Goal: Task Accomplishment & Management: Manage account settings

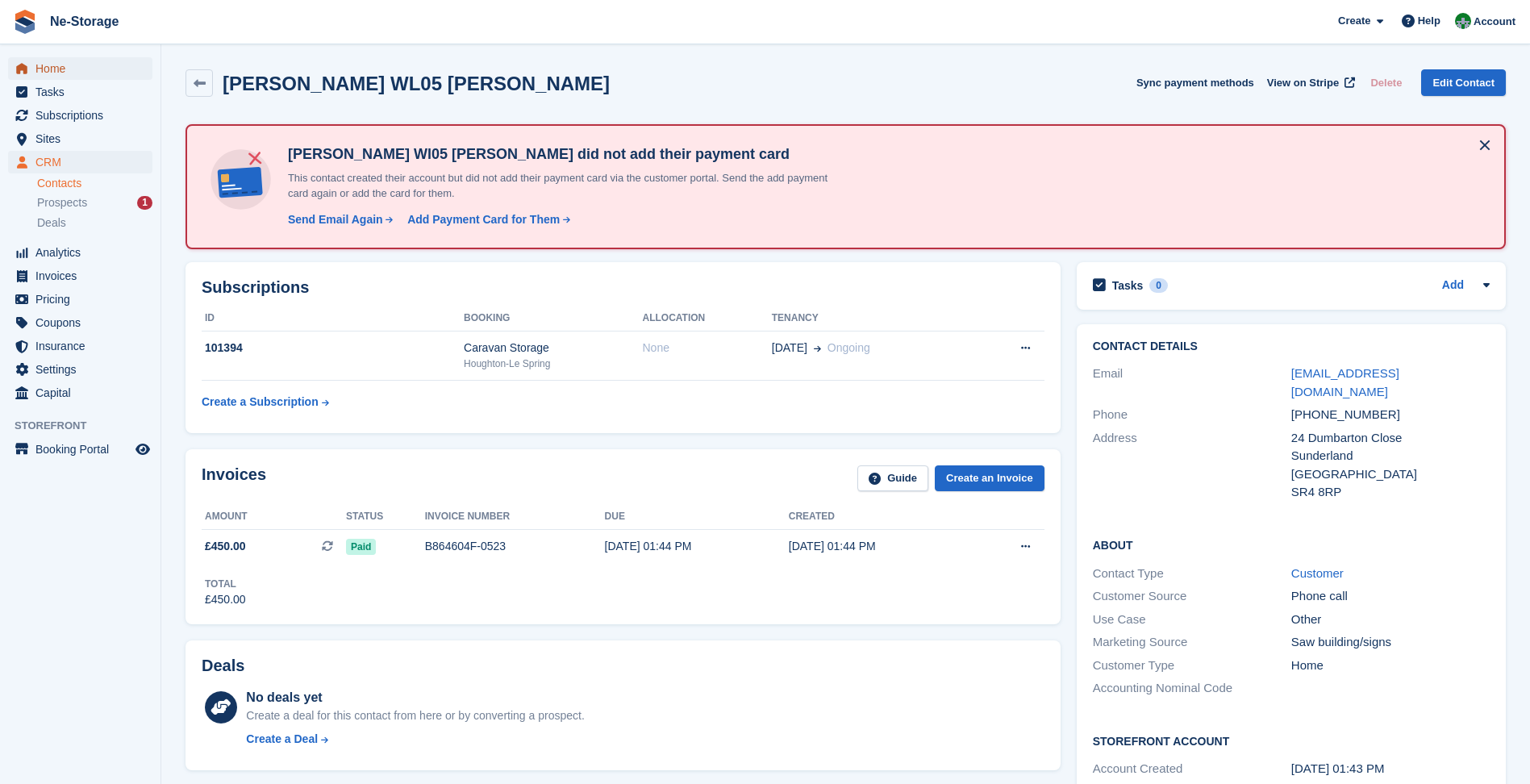
click at [29, 65] on span "menu" at bounding box center [22, 69] width 19 height 19
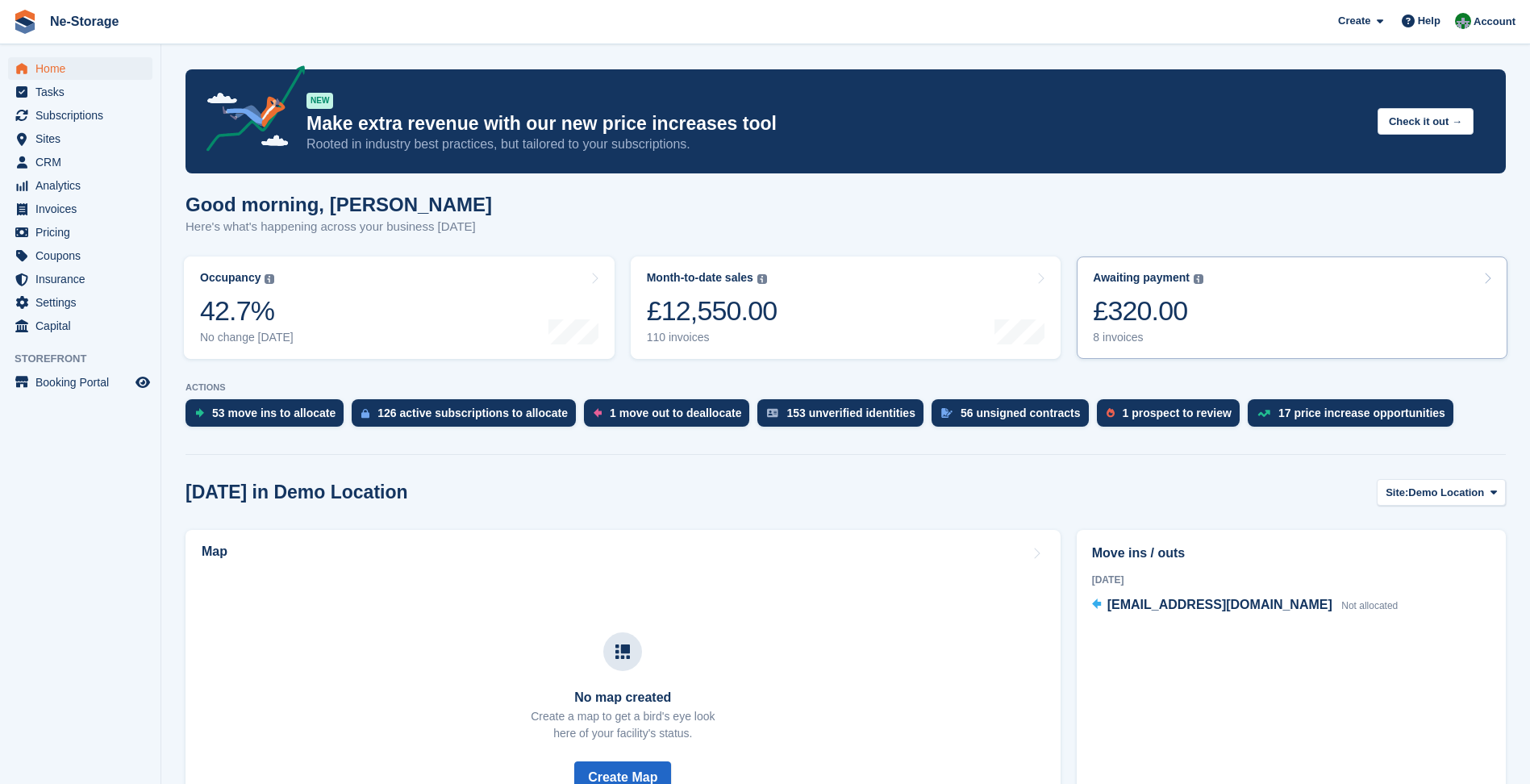
click at [1101, 324] on div "£320.00" at bounding box center [1148, 311] width 111 height 33
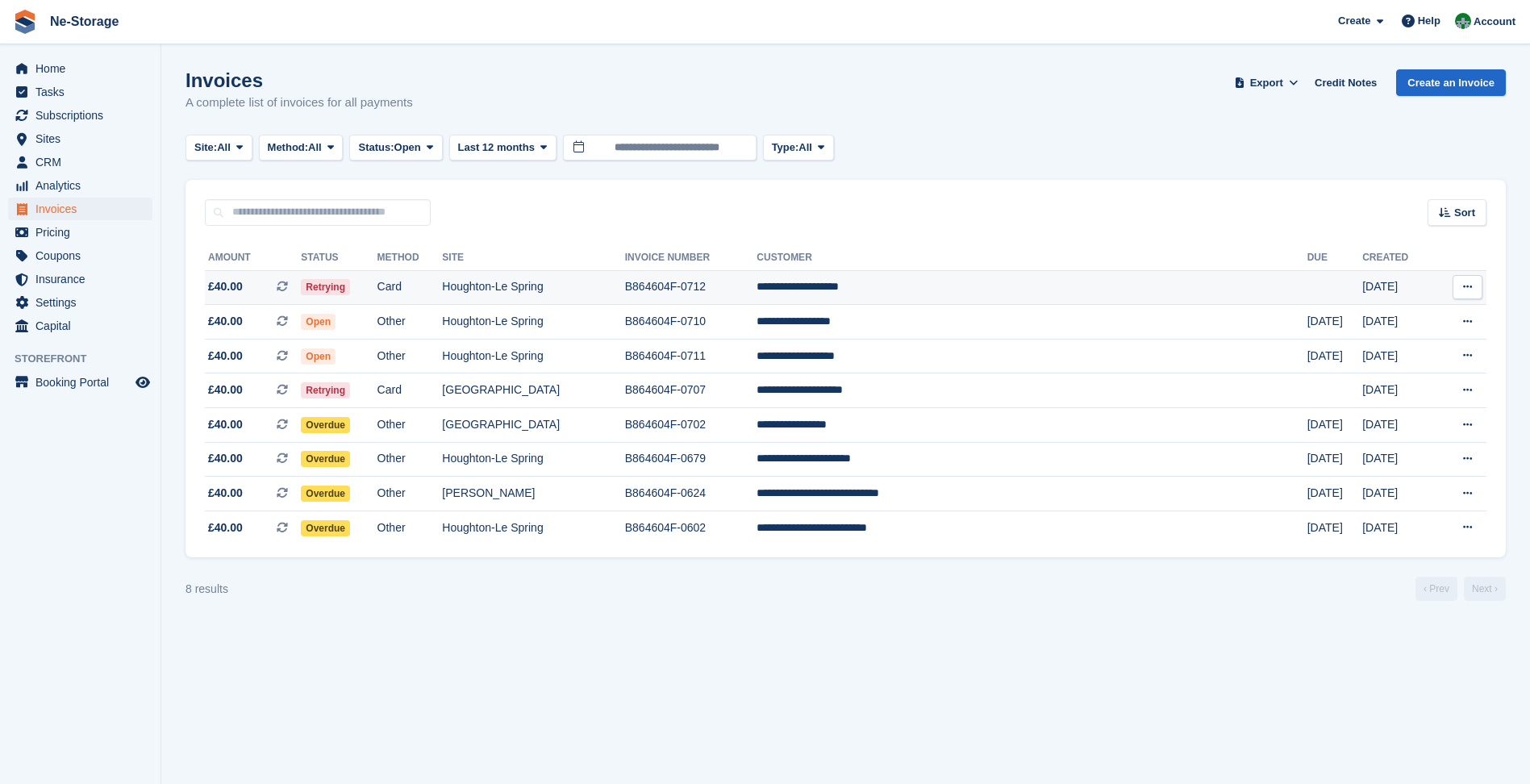
click at [443, 274] on td "Card" at bounding box center [410, 288] width 66 height 34
click at [757, 396] on td "B864604F-0707" at bounding box center [691, 391] width 132 height 34
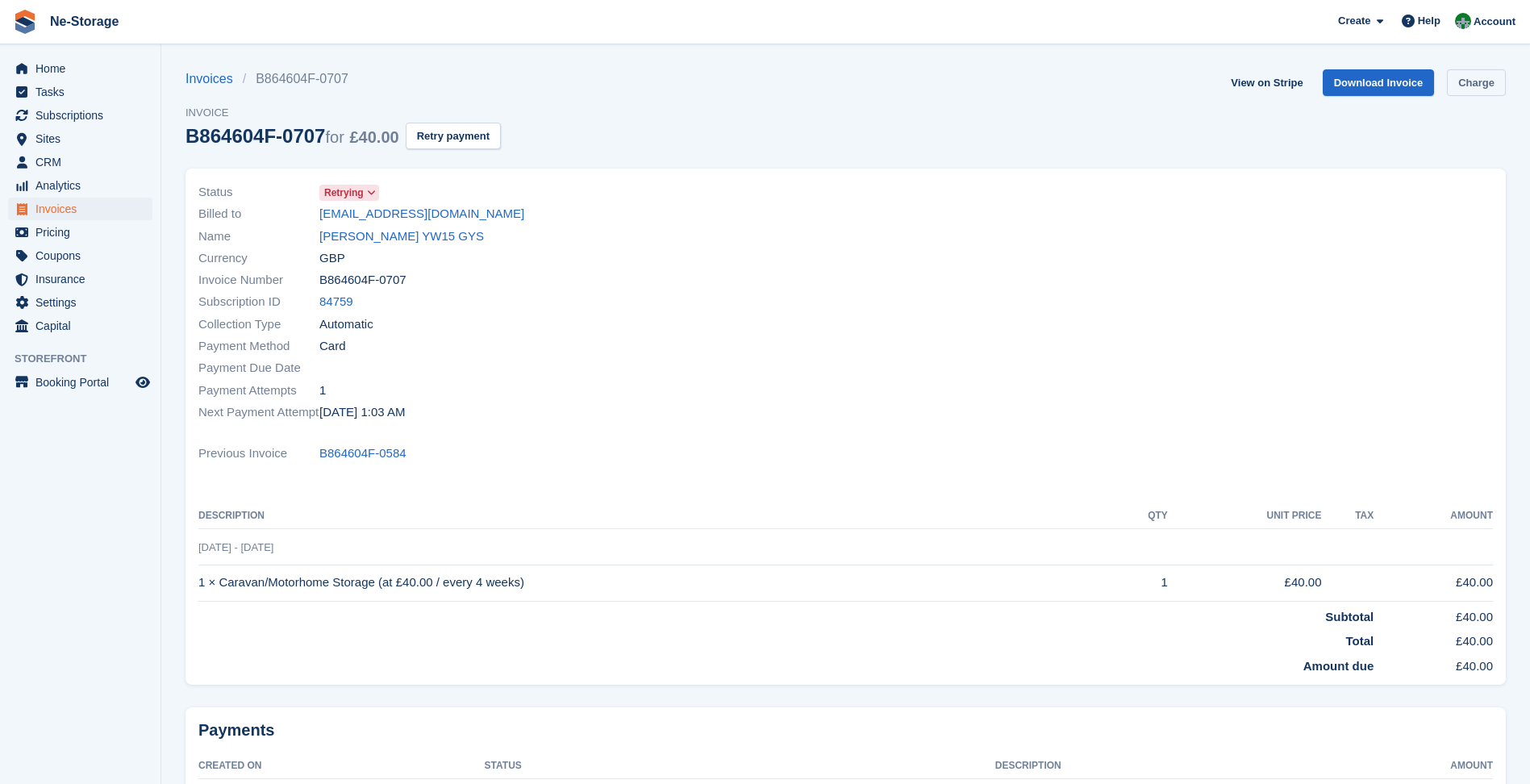
click at [1478, 81] on link "Charge" at bounding box center [1476, 83] width 59 height 27
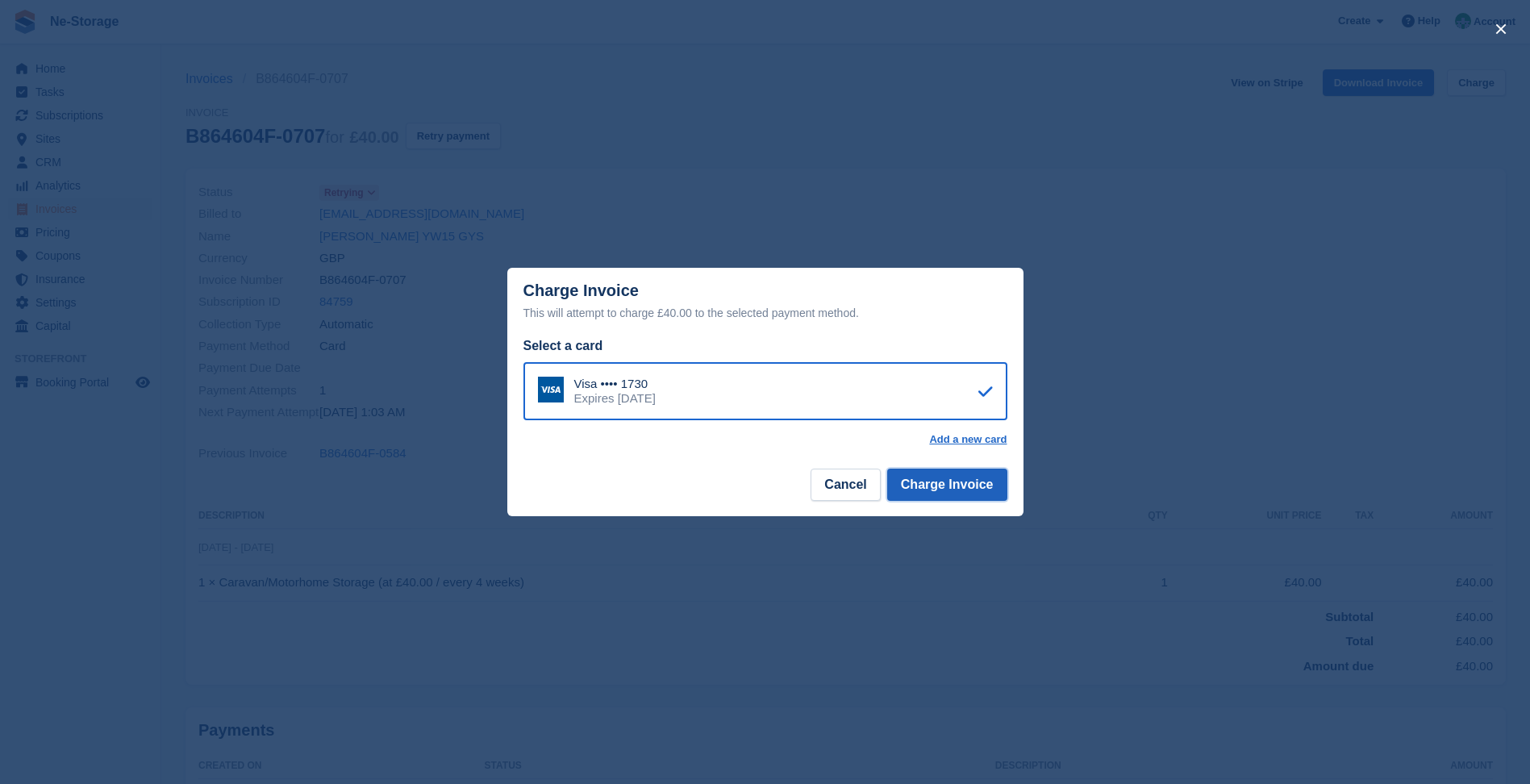
click at [973, 472] on button "Charge Invoice" at bounding box center [947, 485] width 120 height 32
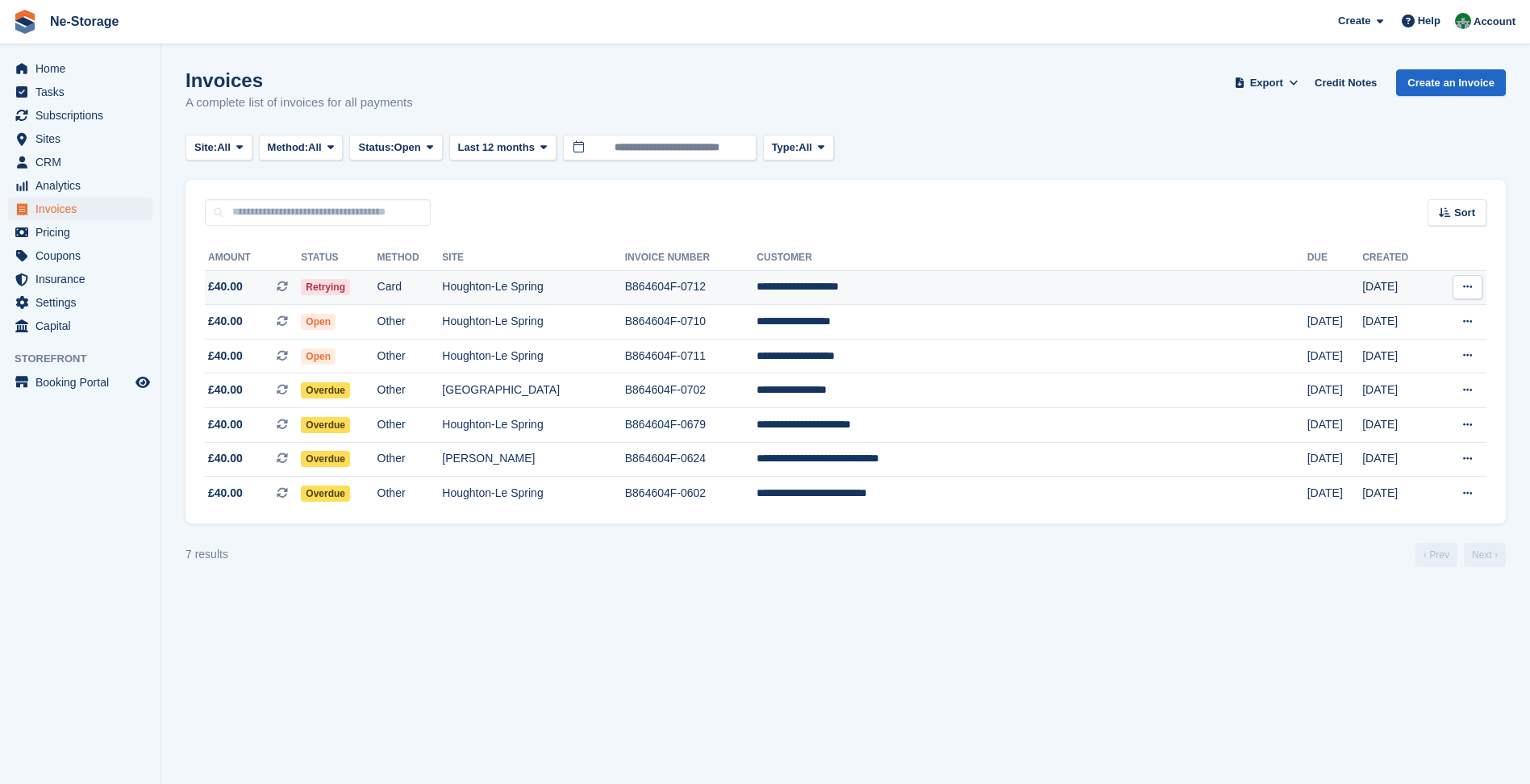
click at [757, 297] on td "B864604F-0712" at bounding box center [691, 288] width 132 height 34
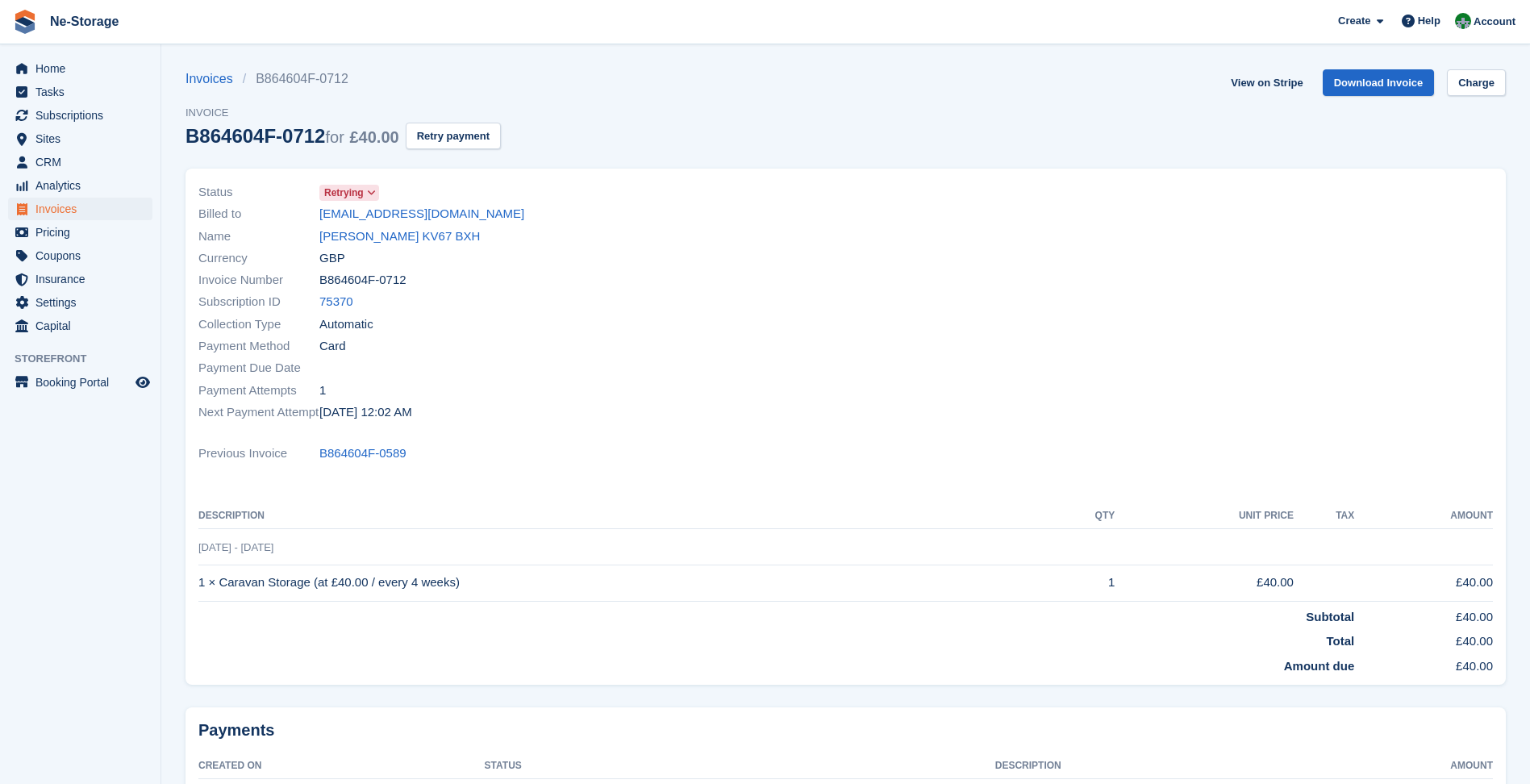
click at [1455, 96] on div "View on Stripe Download Invoice Charge" at bounding box center [1364, 86] width 281 height 33
click at [1456, 94] on link "Charge" at bounding box center [1476, 83] width 59 height 27
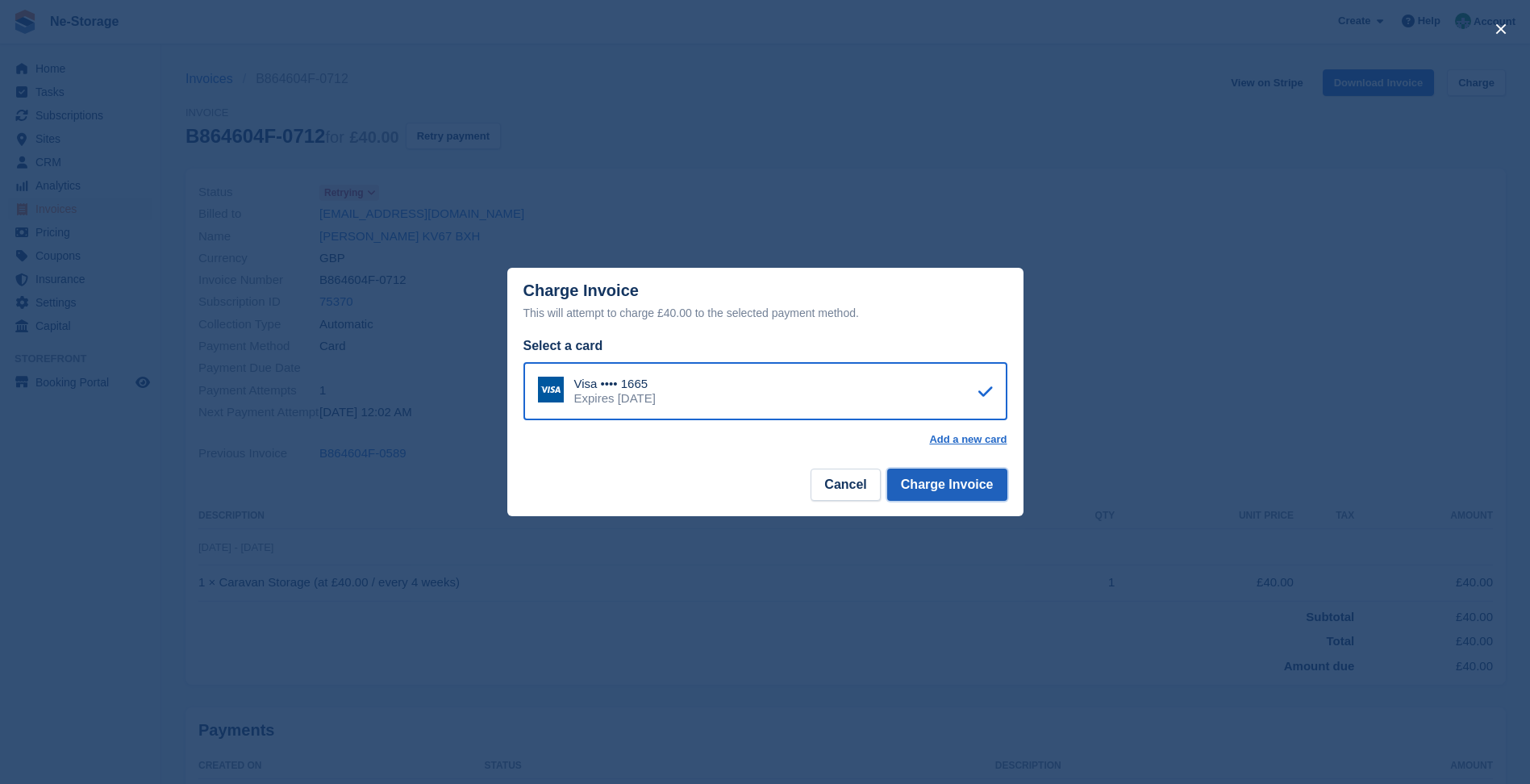
click at [973, 480] on button "Charge Invoice" at bounding box center [947, 485] width 120 height 32
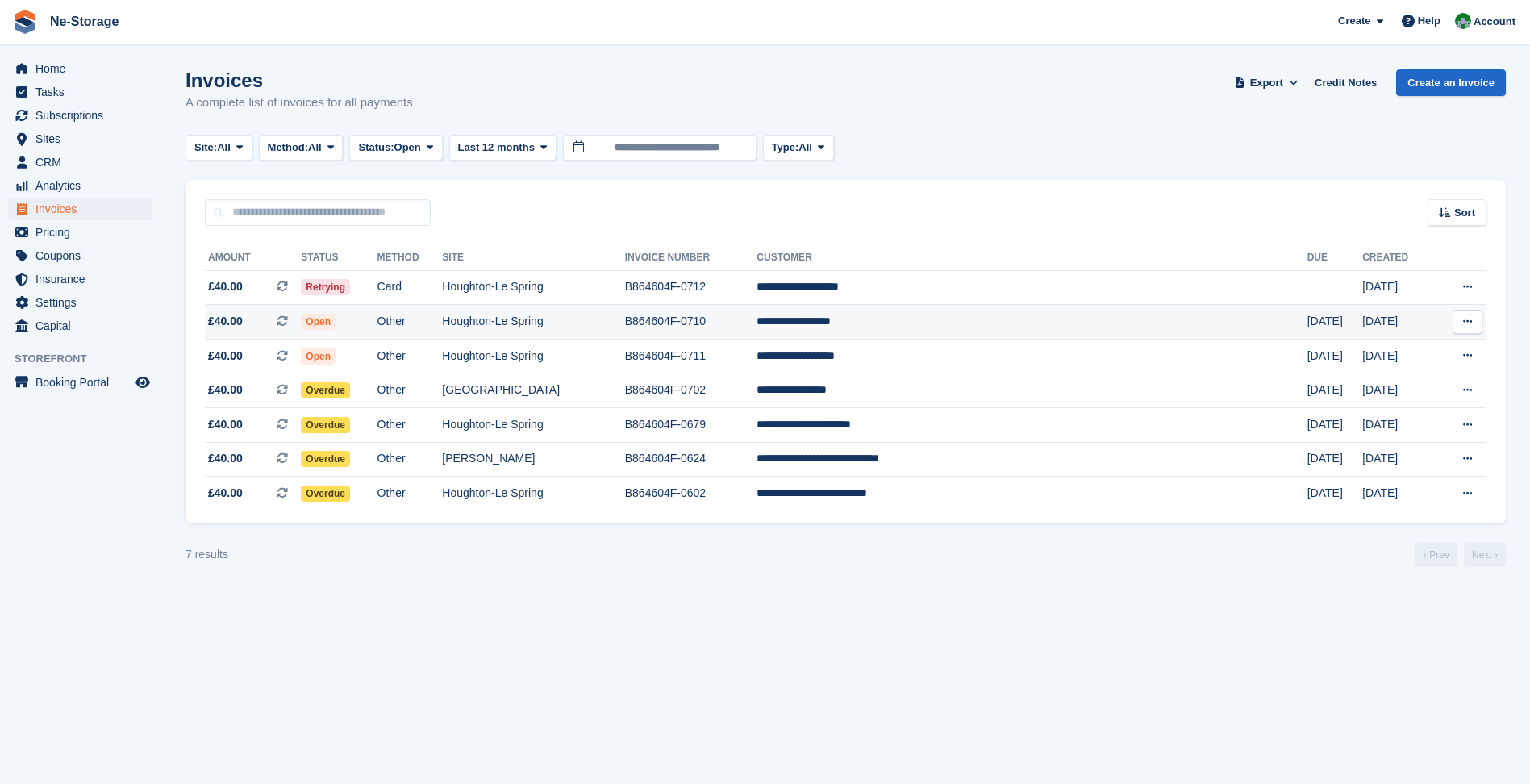
click at [538, 332] on td "Houghton-Le Spring" at bounding box center [533, 322] width 182 height 34
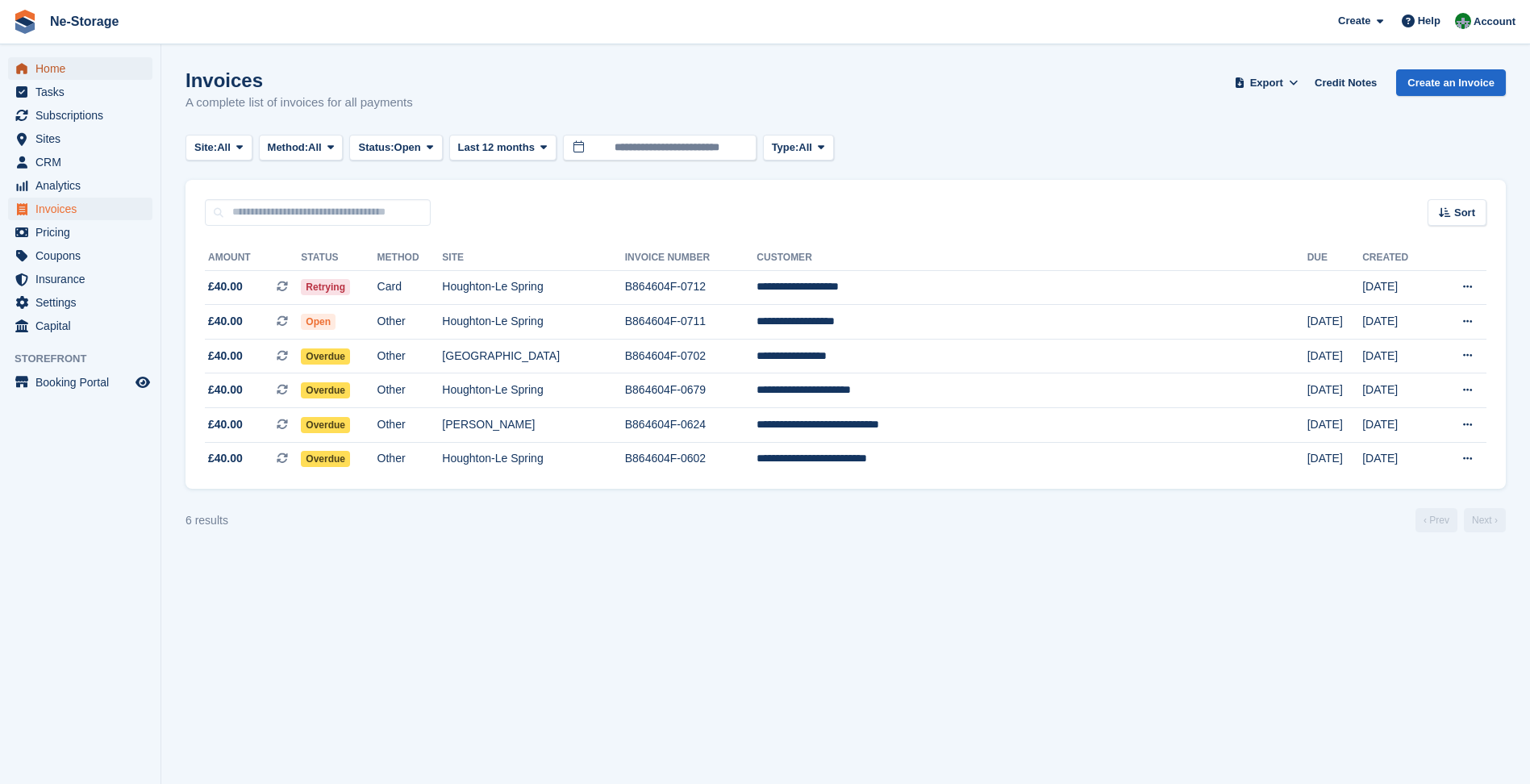
click at [78, 60] on span "Home" at bounding box center [84, 69] width 97 height 23
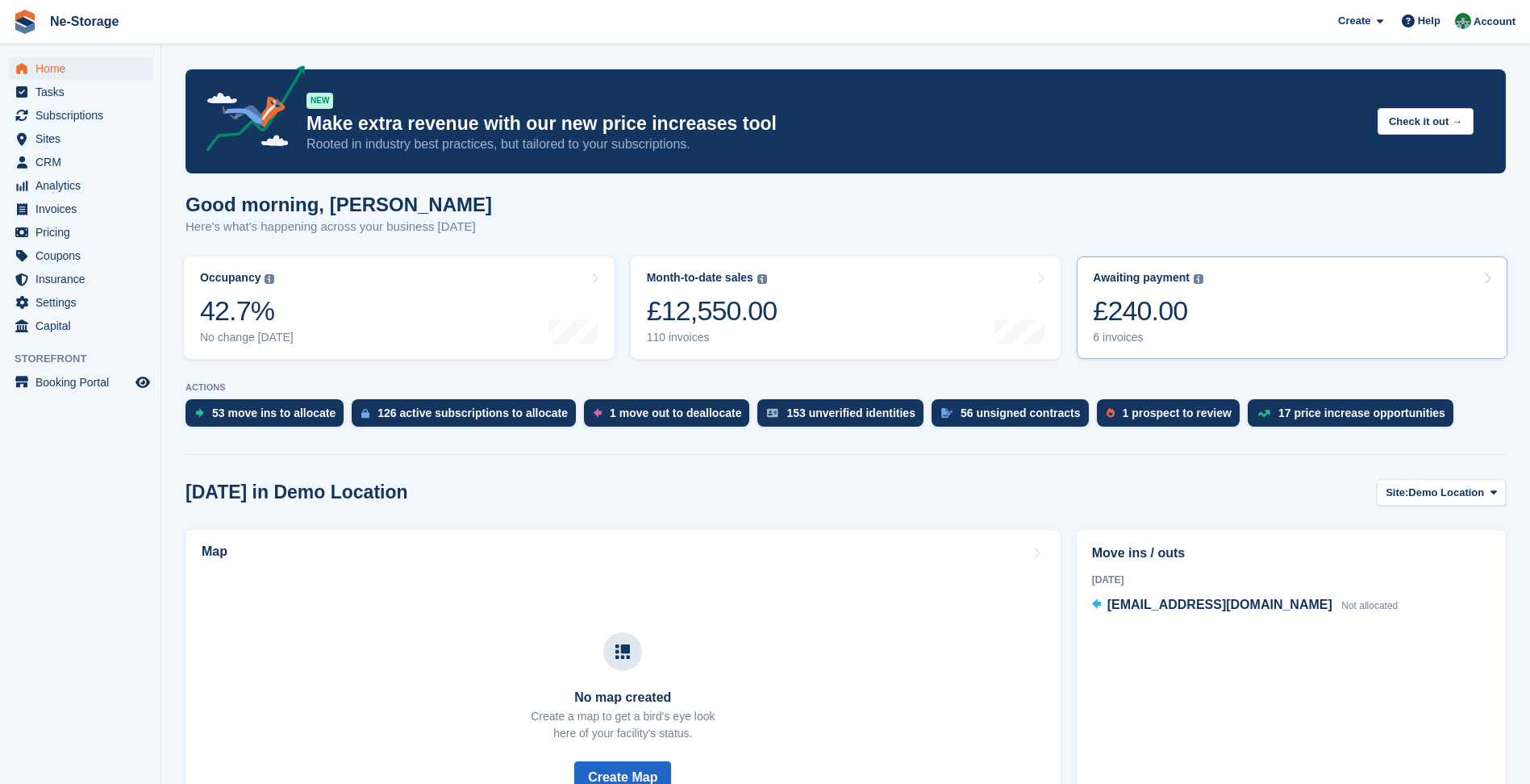
click at [1194, 275] on img at bounding box center [1198, 279] width 10 height 10
